Goal: Book appointment/travel/reservation

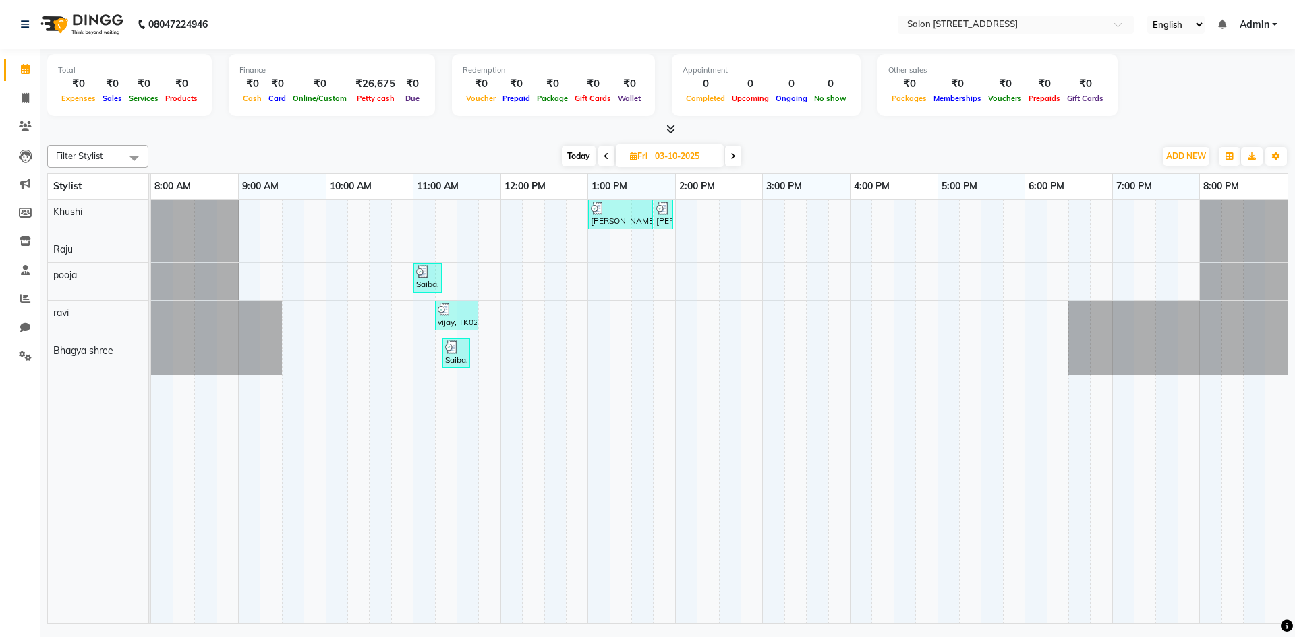
click at [734, 154] on icon at bounding box center [733, 156] width 5 height 8
type input "04-10-2025"
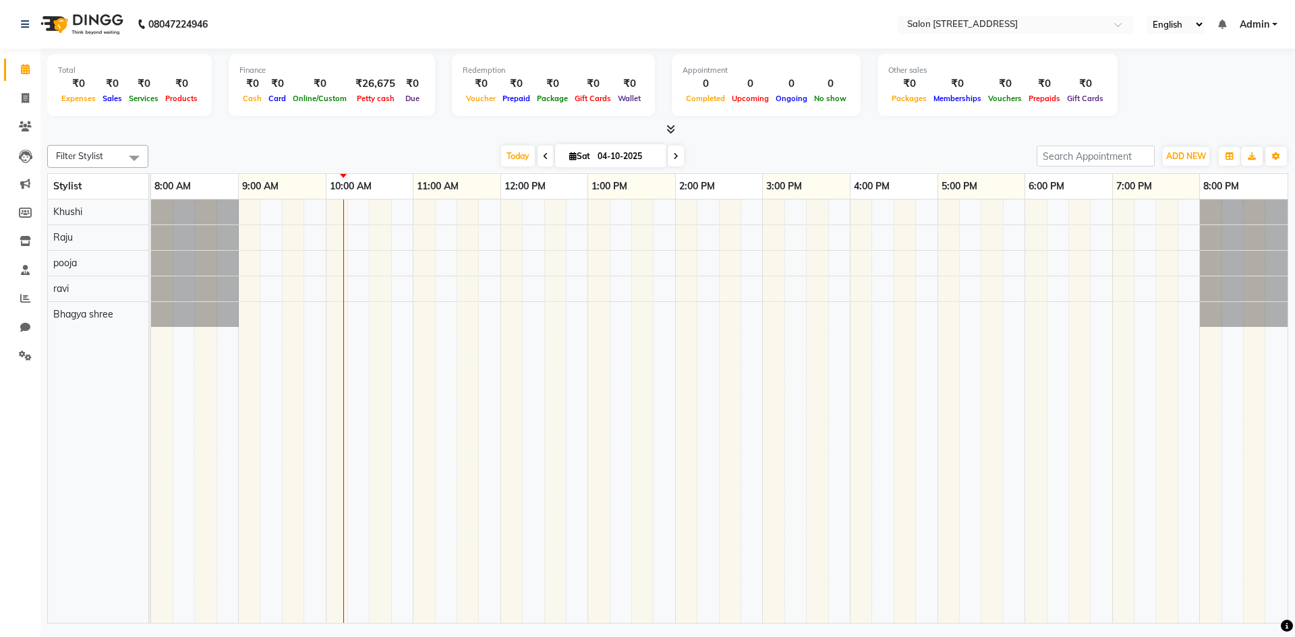
click at [702, 277] on div at bounding box center [719, 412] width 1137 height 424
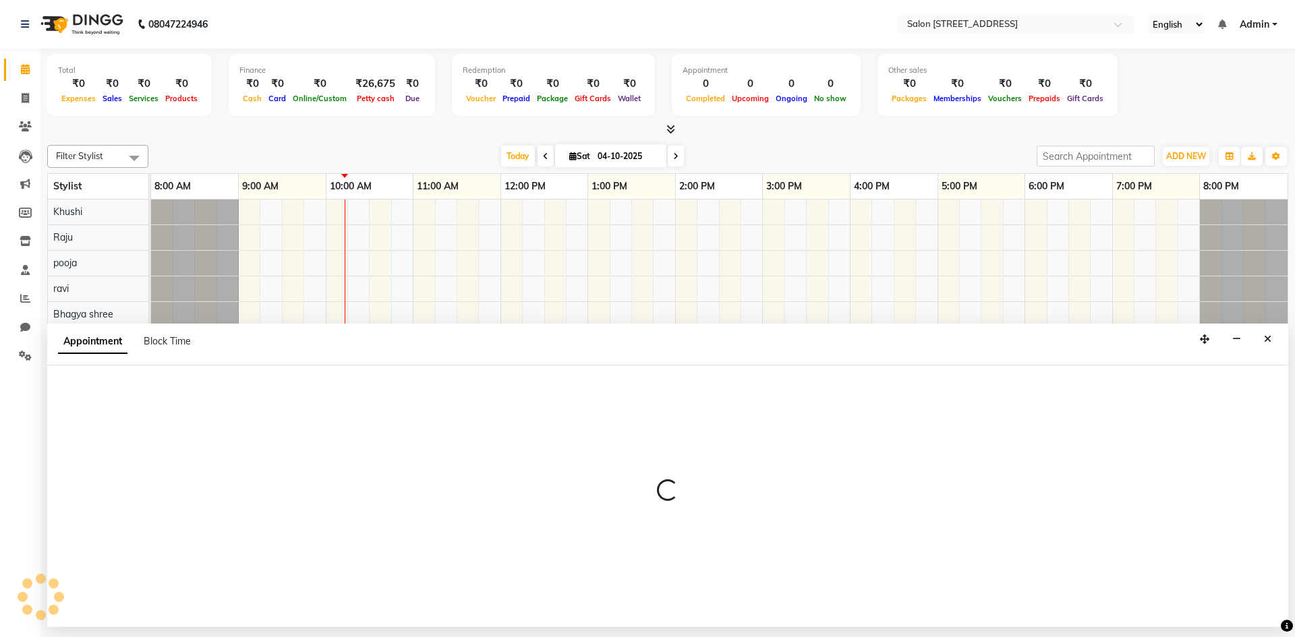
select select "84441"
select select "tentative"
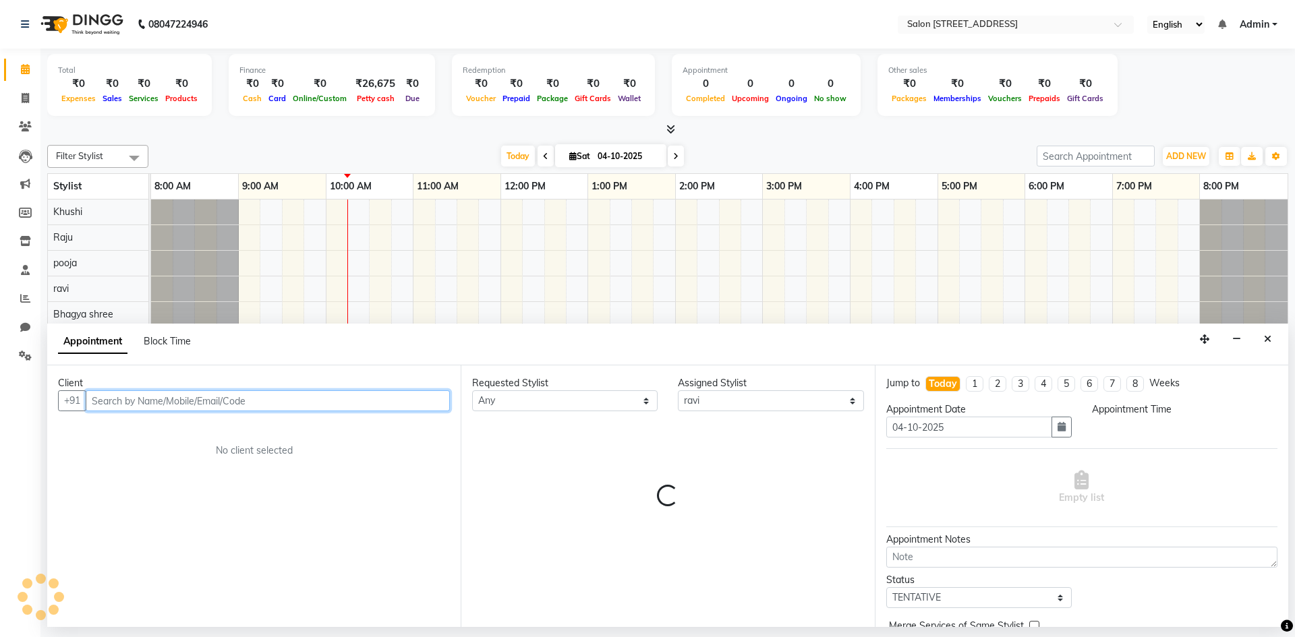
select select "855"
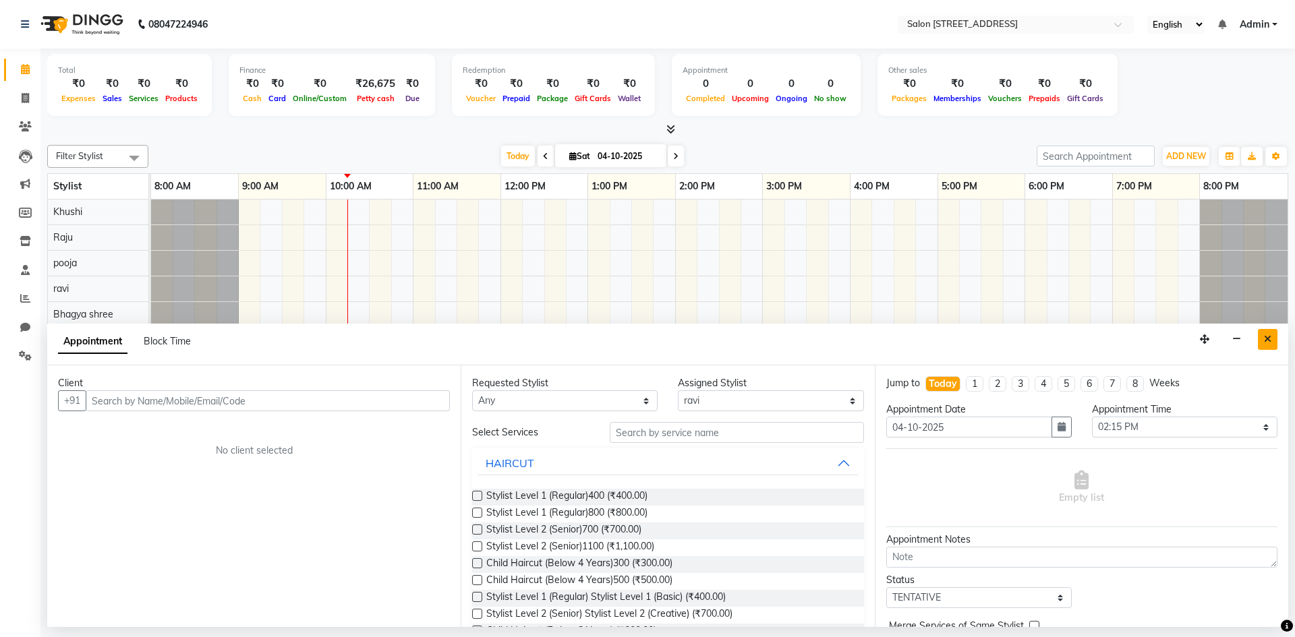
click at [1274, 345] on button "Close" at bounding box center [1268, 339] width 20 height 21
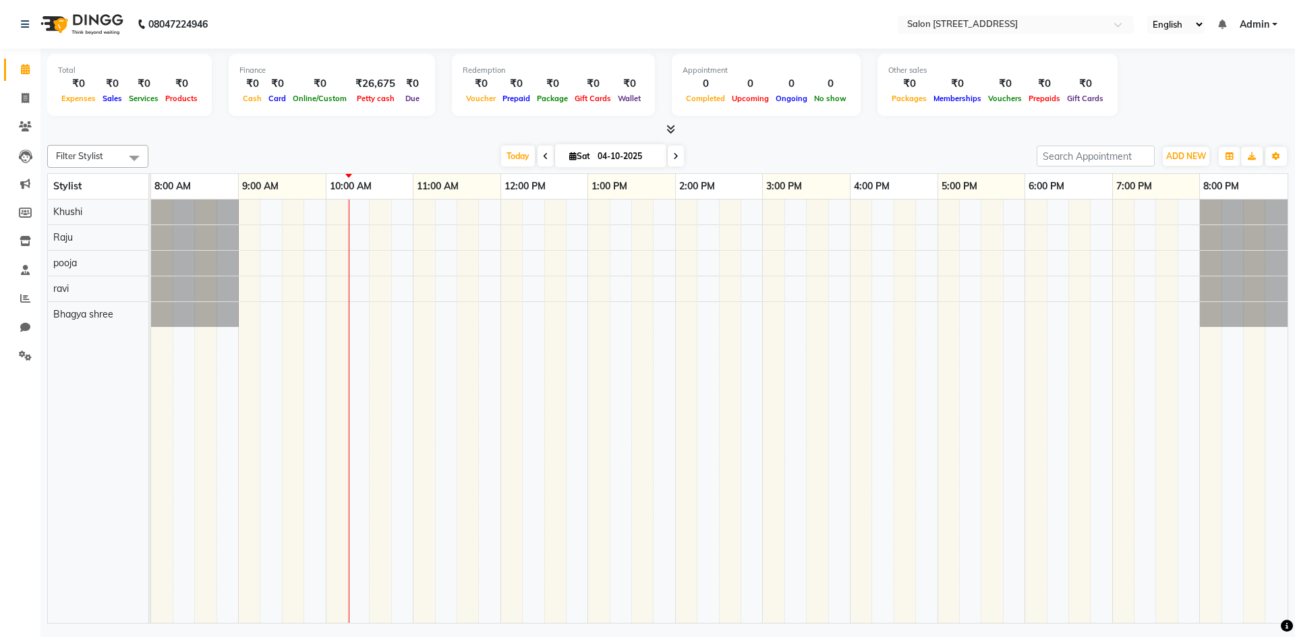
click at [478, 207] on div at bounding box center [719, 412] width 1137 height 424
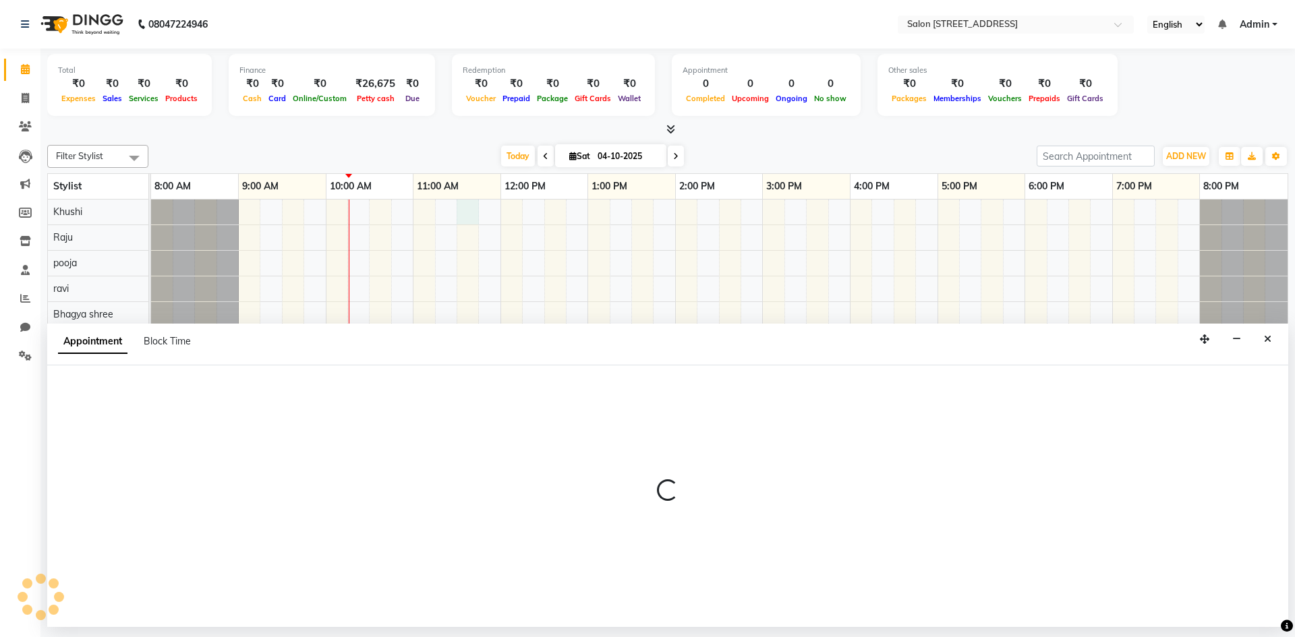
select select "68568"
select select "690"
select select "tentative"
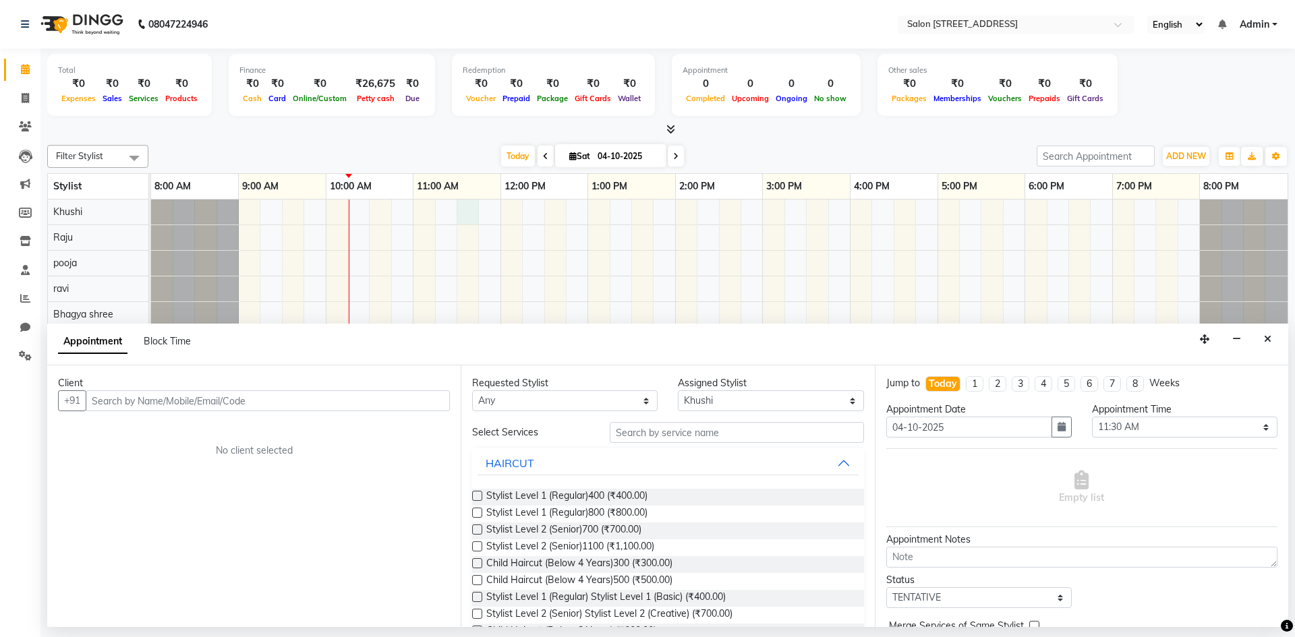
click at [140, 397] on input "text" at bounding box center [268, 401] width 364 height 21
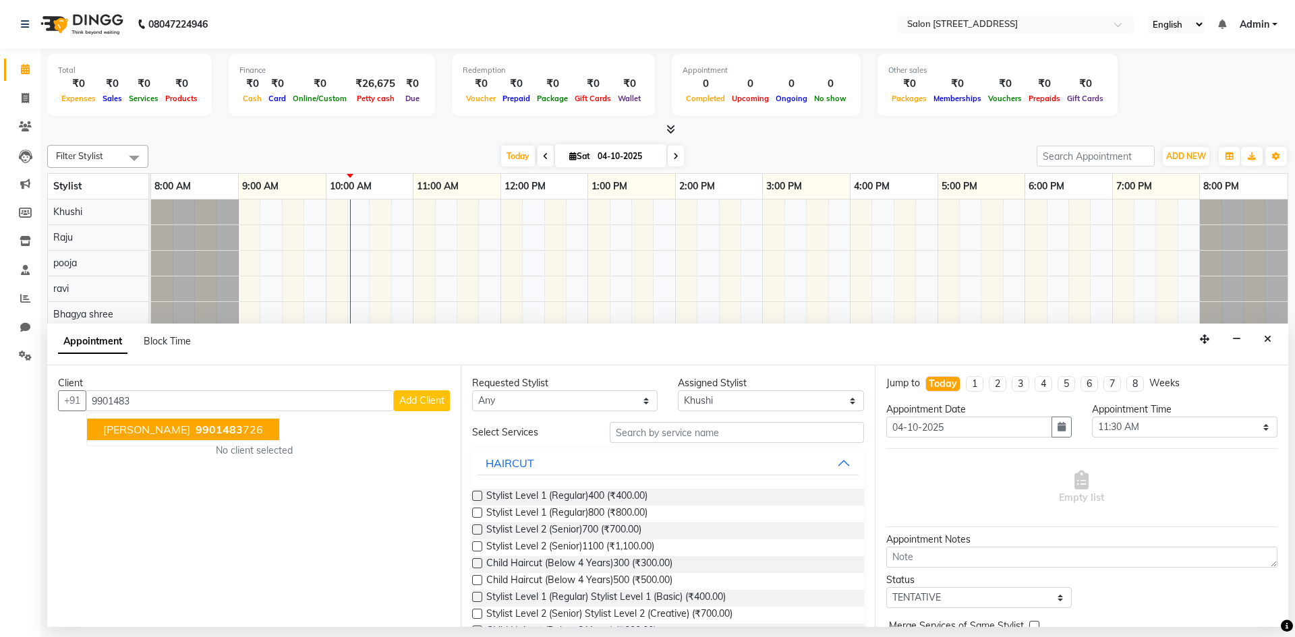
click at [211, 434] on ngb-highlight "9901483 726" at bounding box center [228, 429] width 70 height 13
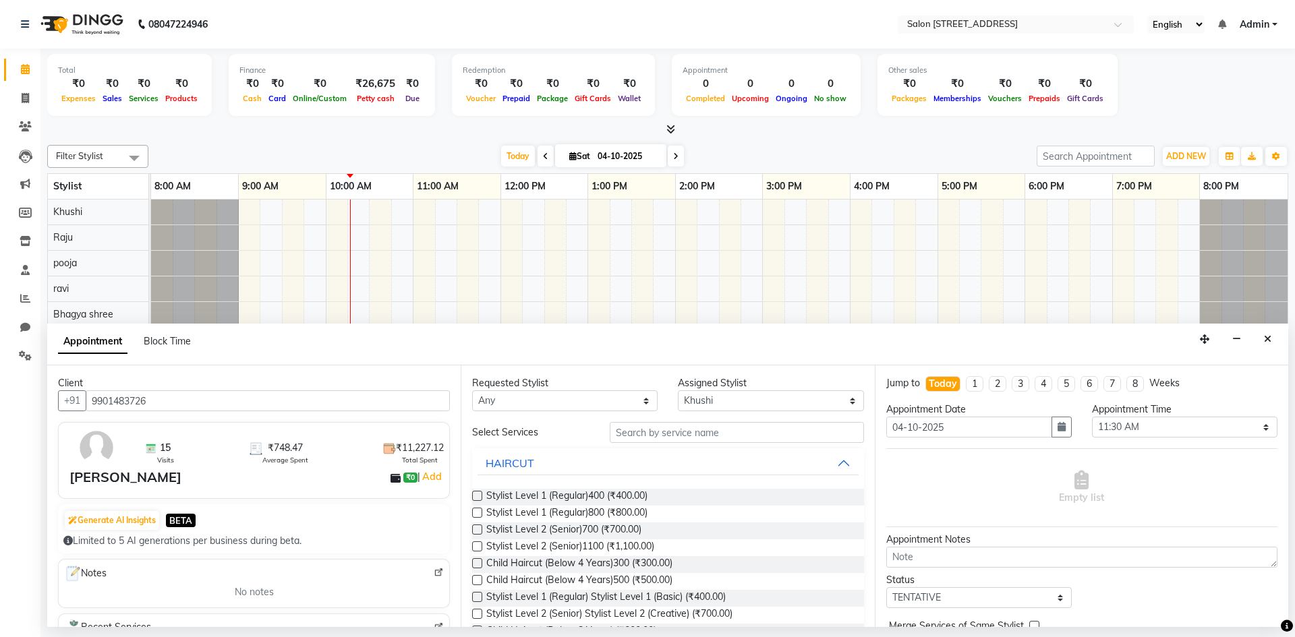
type input "9901483726"
click at [641, 402] on select "Any Bhagya shree Khushi pooja [PERSON_NAME]" at bounding box center [565, 401] width 186 height 21
select select "70381"
click at [472, 391] on select "Any Bhagya shree Khushi pooja [PERSON_NAME]" at bounding box center [565, 401] width 186 height 21
select select "70381"
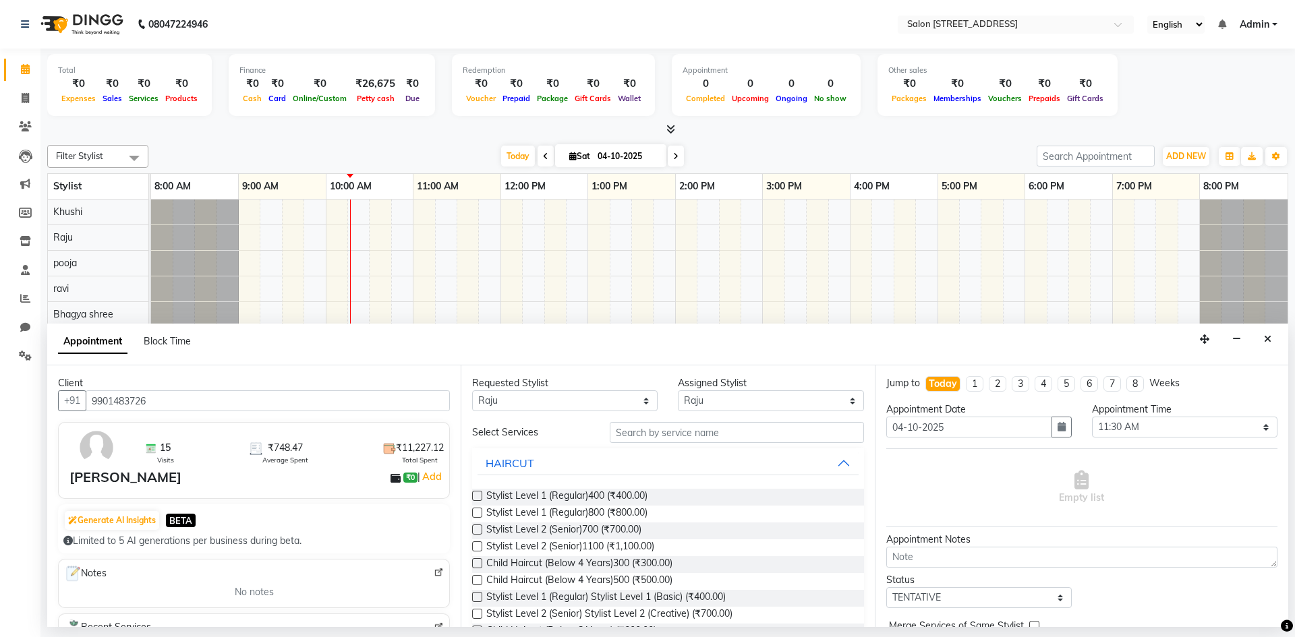
click at [473, 492] on label at bounding box center [477, 496] width 10 height 10
click at [473, 493] on input "checkbox" at bounding box center [476, 497] width 9 height 9
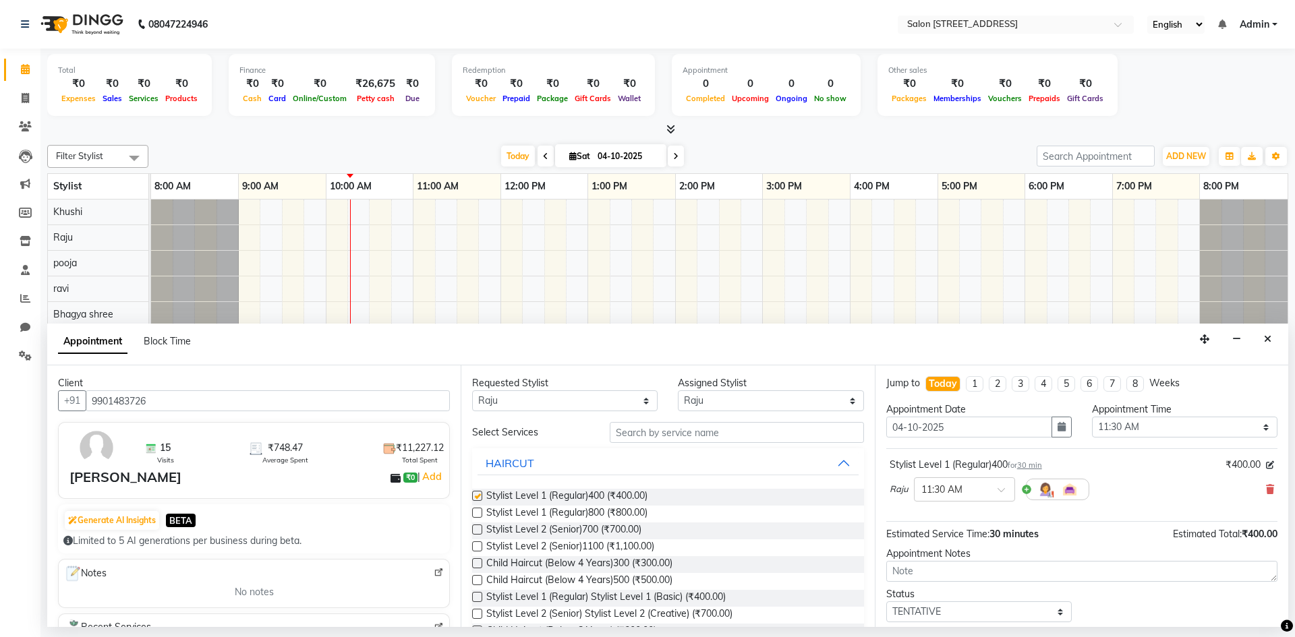
checkbox input "false"
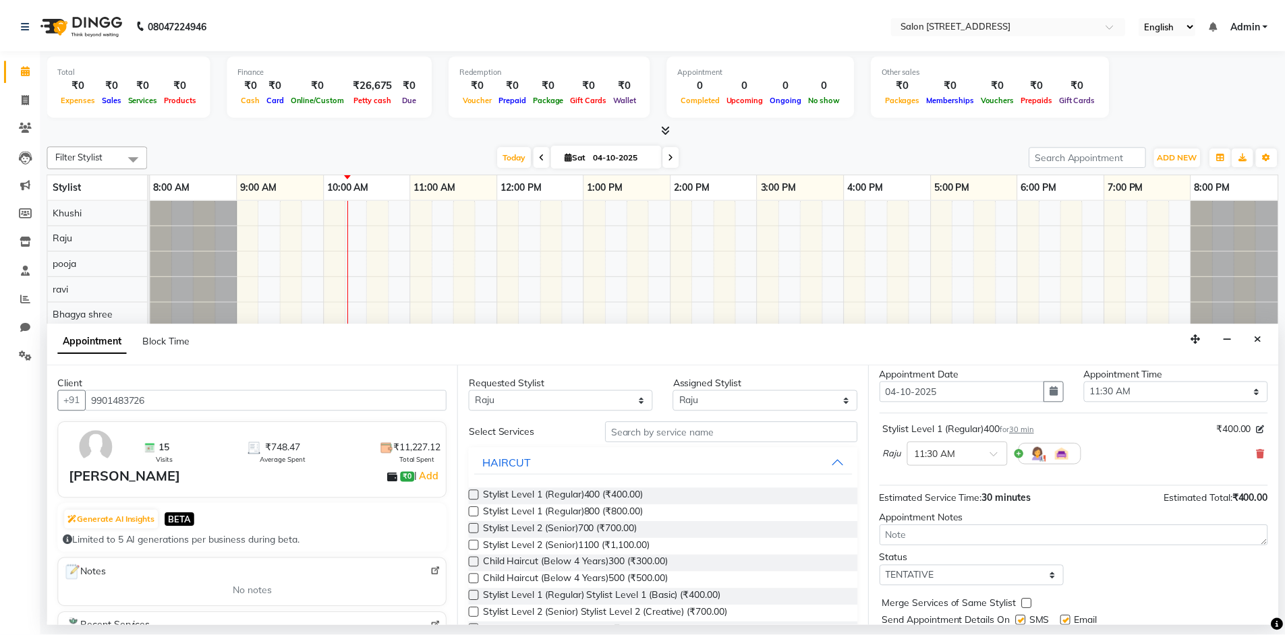
scroll to position [80, 0]
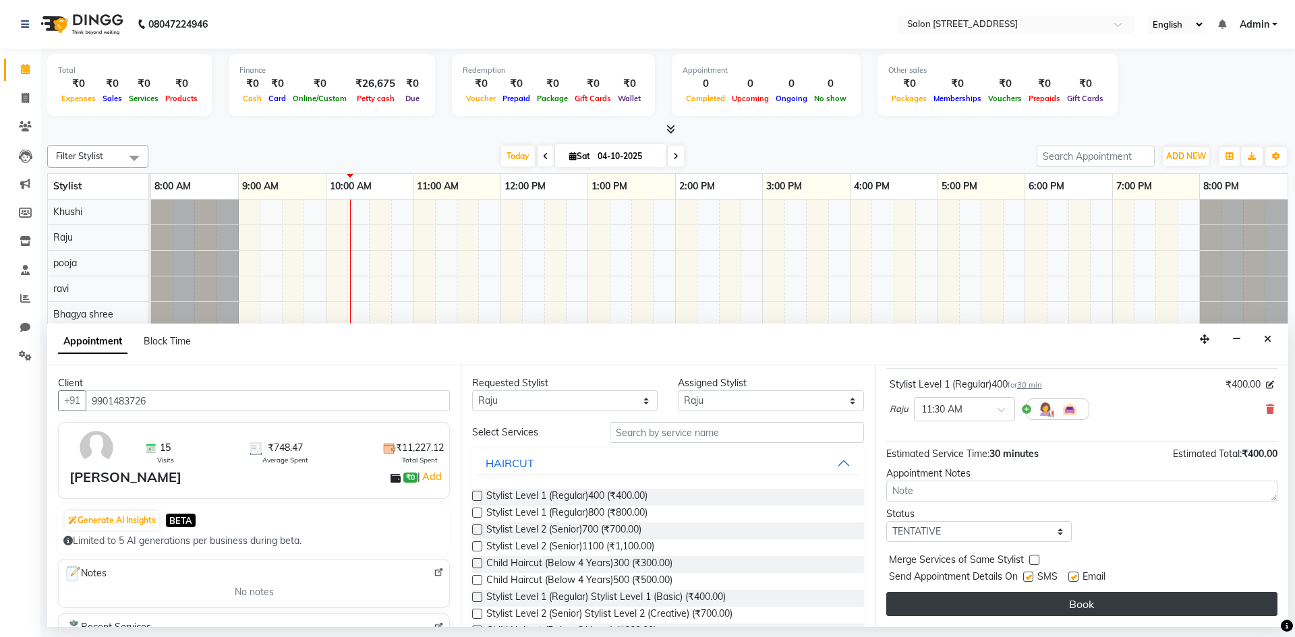
click at [1121, 602] on button "Book" at bounding box center [1081, 604] width 391 height 24
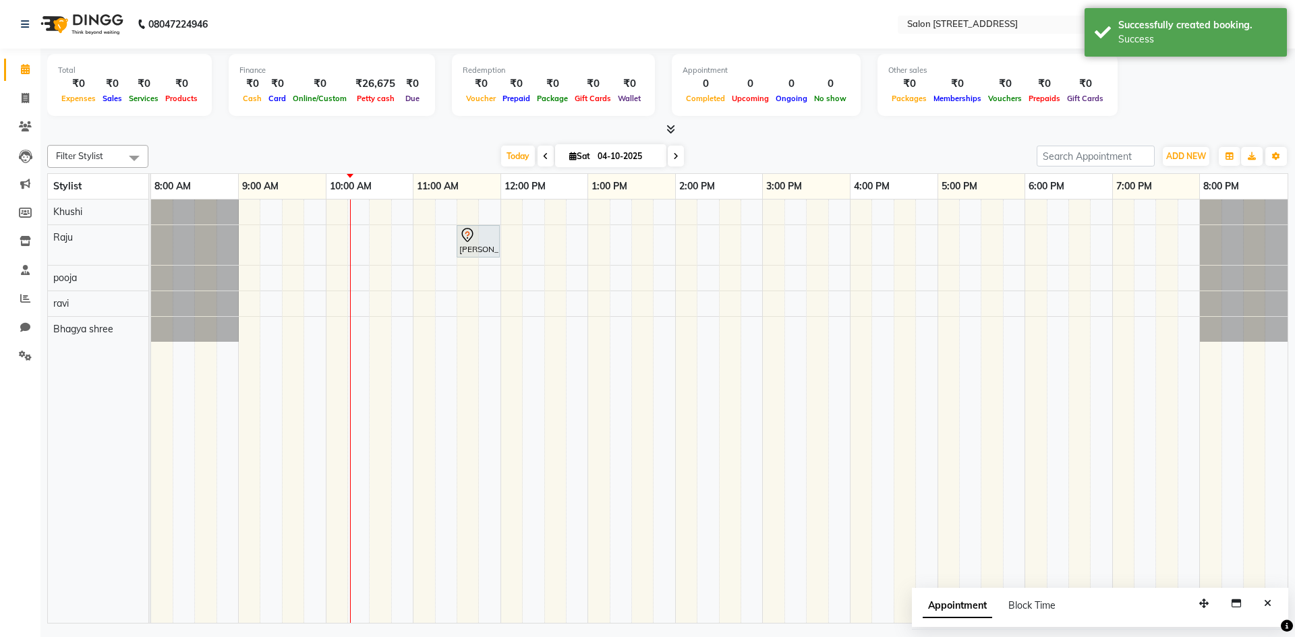
click at [136, 157] on span at bounding box center [134, 158] width 27 height 26
click at [210, 141] on div "Filter Stylist Select All Bhagya shree Khushi pooja Raju ravi [DATE] [DATE] Tog…" at bounding box center [667, 382] width 1241 height 484
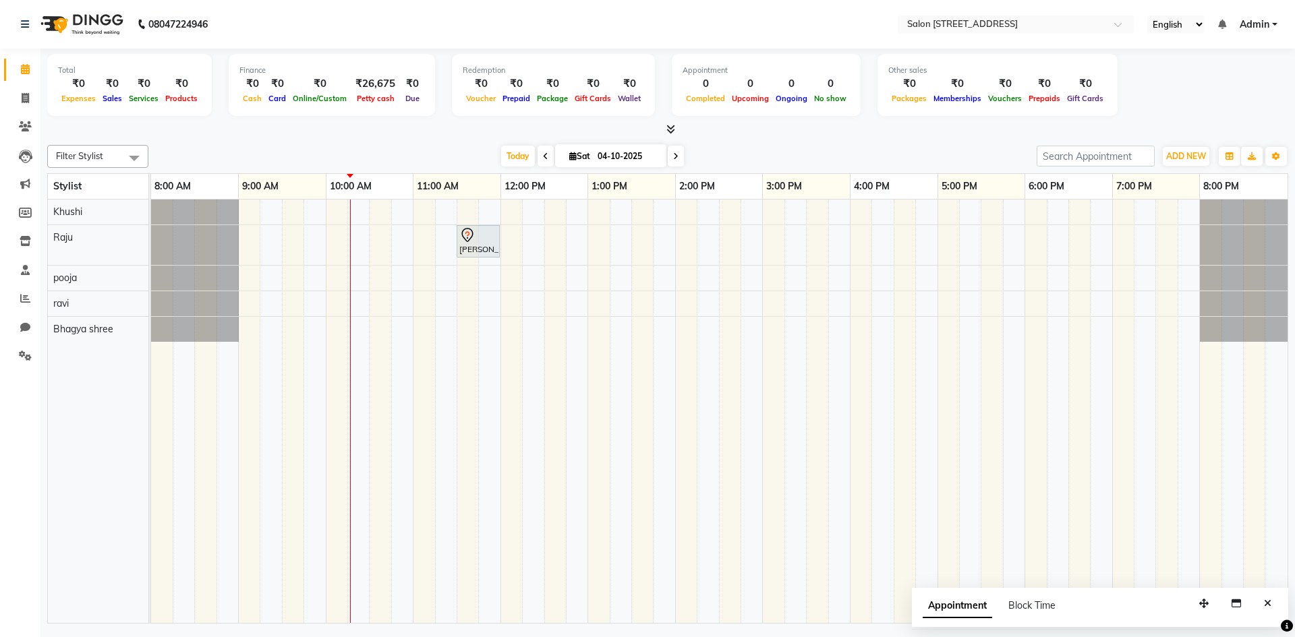
click at [671, 129] on icon at bounding box center [670, 129] width 9 height 10
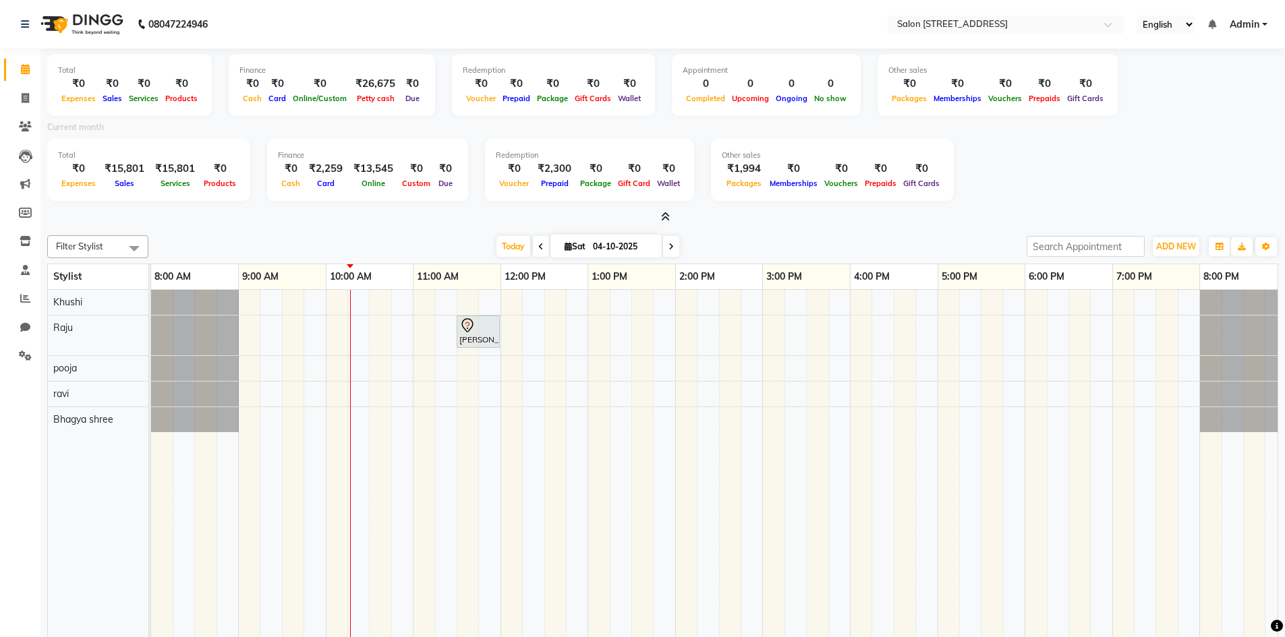
scroll to position [67, 0]
